Goal: Obtain resource: Download file/media

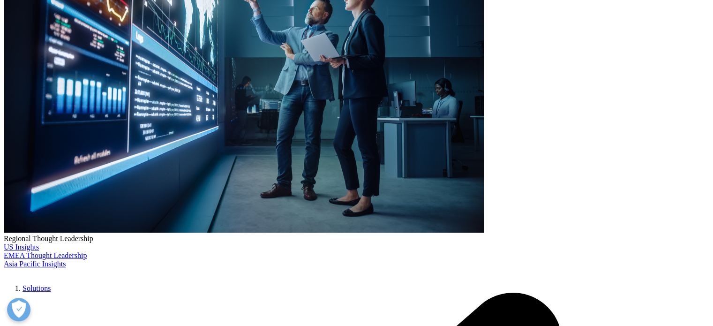
scroll to position [234, 0]
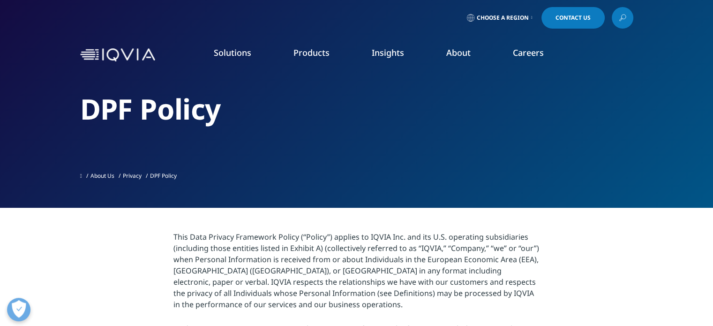
click at [513, 17] on span "Choose a Region" at bounding box center [503, 18] width 52 height 8
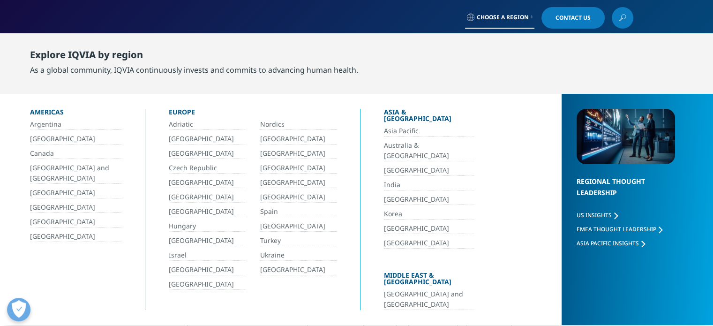
click at [57, 237] on link "[GEOGRAPHIC_DATA]" at bounding box center [75, 236] width 91 height 11
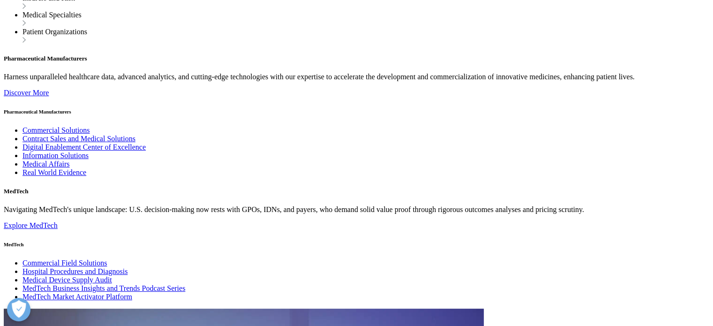
scroll to position [2164, 0]
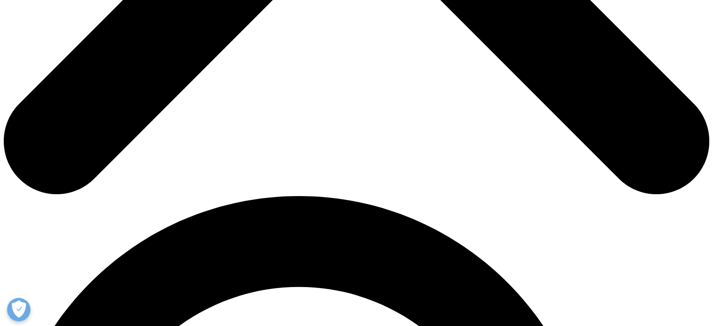
scroll to position [516, 0]
